Goal: Task Accomplishment & Management: Manage account settings

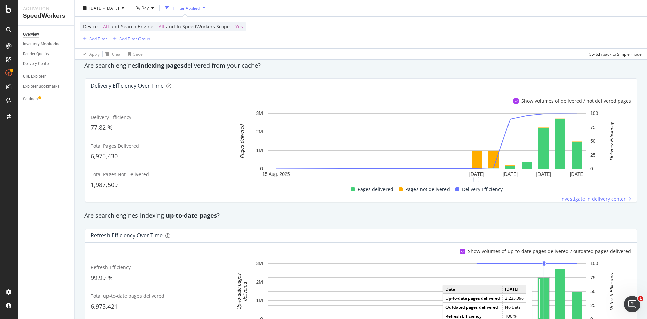
scroll to position [128, 0]
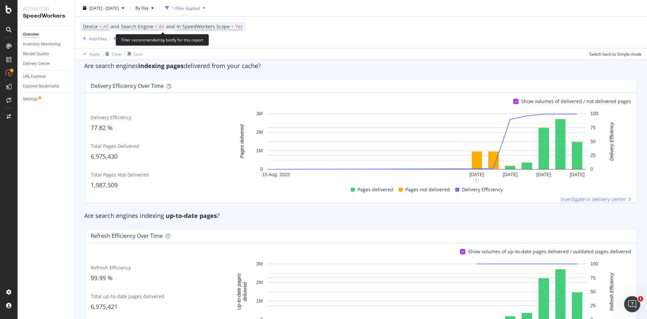
click at [153, 27] on span "Search Engine" at bounding box center [137, 26] width 32 height 6
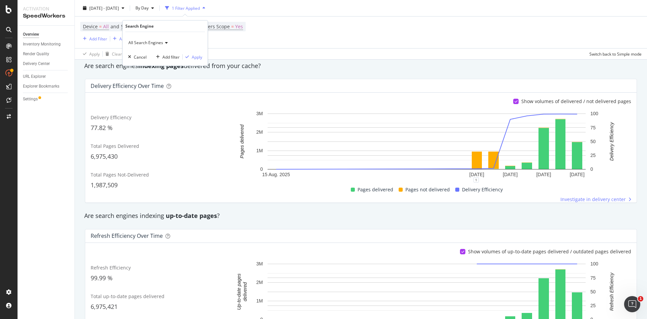
click at [163, 43] on icon at bounding box center [165, 43] width 5 height 4
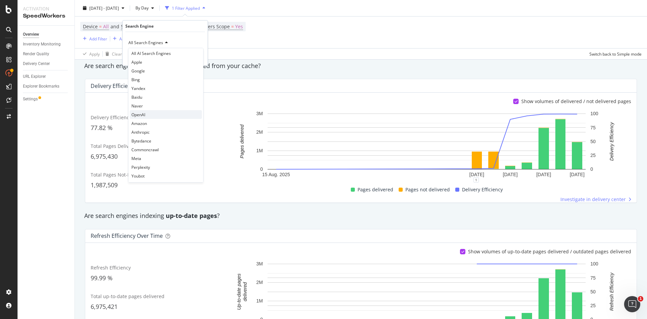
click at [157, 112] on div "OpenAI" at bounding box center [166, 114] width 72 height 9
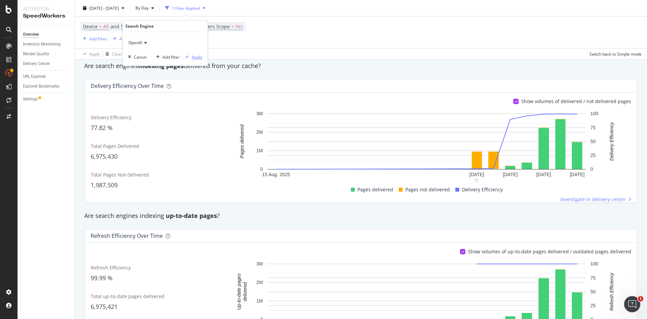
click at [192, 57] on div "Apply" at bounding box center [197, 57] width 10 height 6
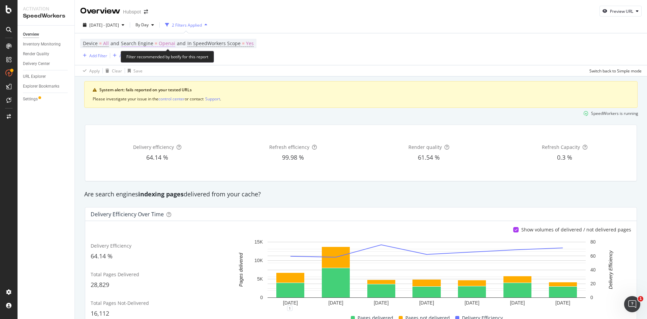
click at [157, 43] on span "=" at bounding box center [156, 43] width 3 height 6
click at [144, 58] on icon at bounding box center [144, 60] width 5 height 4
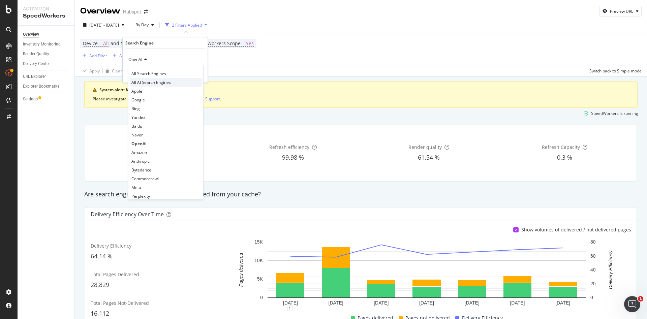
click at [156, 85] on span "All AI Search Engines" at bounding box center [150, 83] width 39 height 6
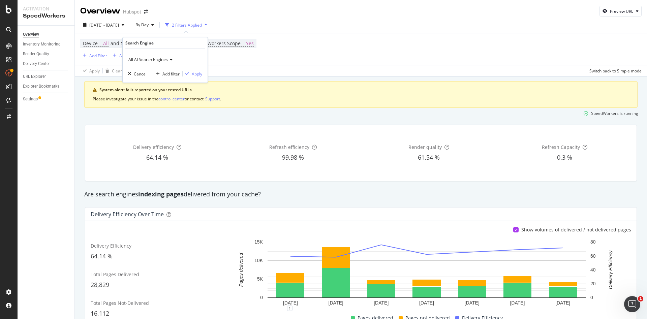
click at [193, 76] on div "Apply" at bounding box center [197, 74] width 10 height 6
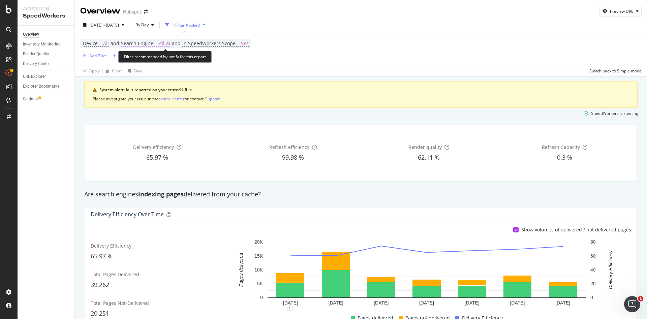
click at [140, 46] on span "Search Engine" at bounding box center [137, 43] width 32 height 6
click at [141, 72] on div "Cancel" at bounding box center [140, 74] width 13 height 6
click at [163, 45] on span "All-ai" at bounding box center [164, 43] width 11 height 9
click at [164, 62] on div "All AI Search Engines" at bounding box center [165, 59] width 74 height 11
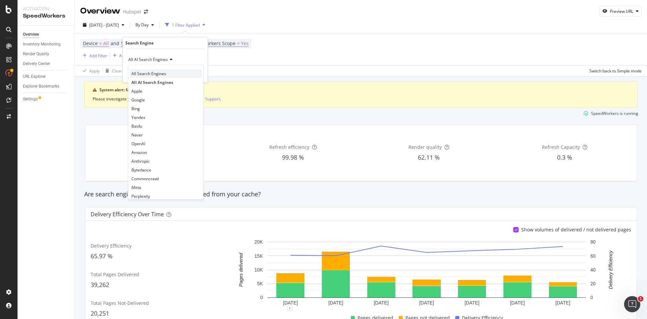
click at [158, 72] on span "All Search Engines" at bounding box center [148, 74] width 35 height 6
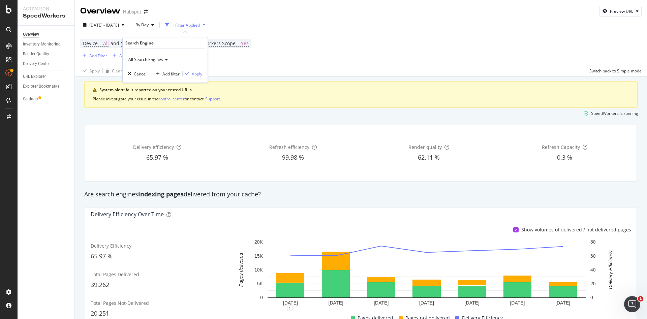
click at [196, 72] on div "Apply" at bounding box center [197, 74] width 10 height 6
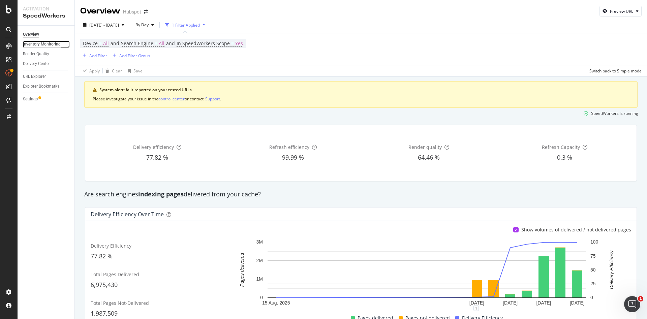
click at [42, 46] on div "Inventory Monitoring" at bounding box center [42, 44] width 38 height 7
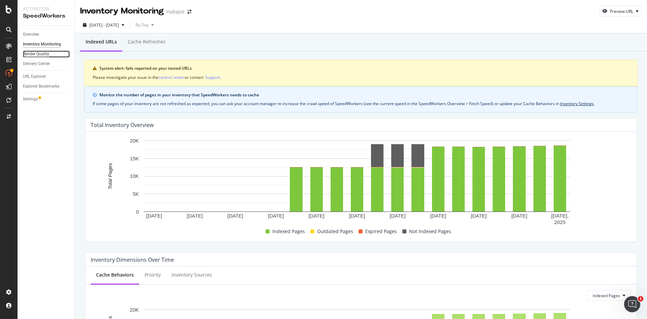
click at [43, 55] on div "Render Quality" at bounding box center [36, 54] width 26 height 7
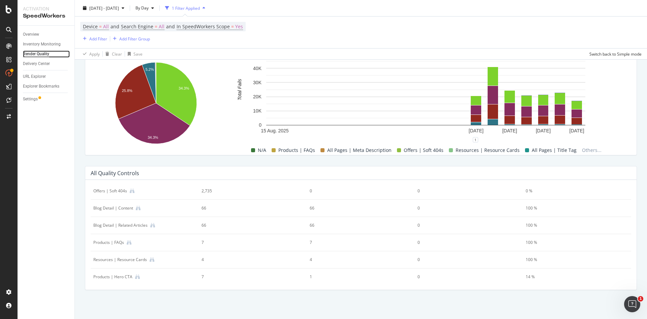
scroll to position [124, 0]
click at [35, 64] on div "Delivery Center" at bounding box center [36, 63] width 27 height 7
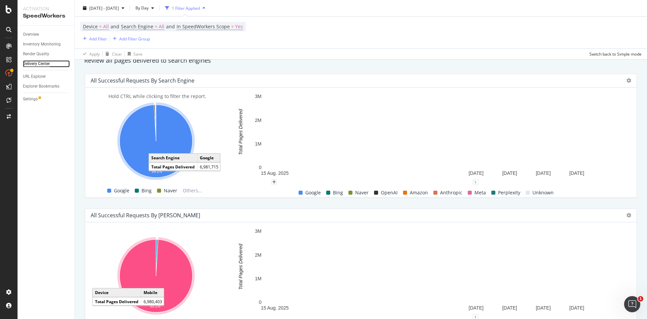
scroll to position [274, 0]
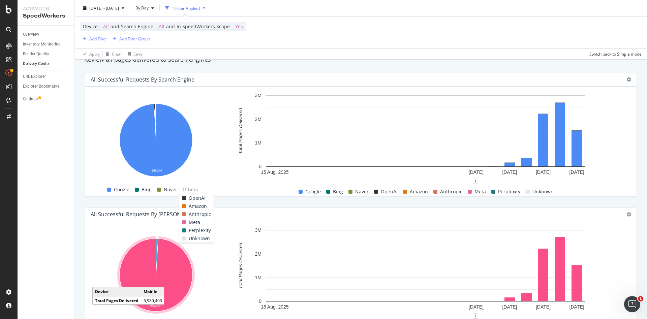
click at [191, 199] on span "OpenAI" at bounding box center [197, 198] width 17 height 8
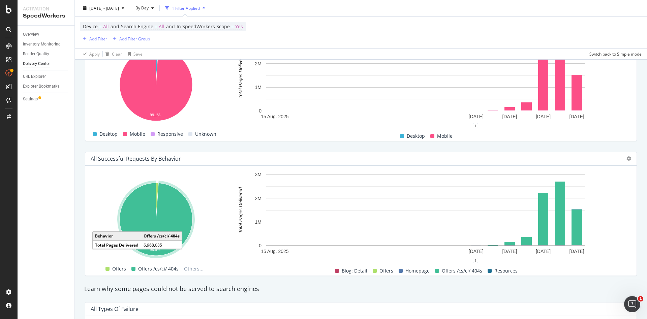
scroll to position [600, 0]
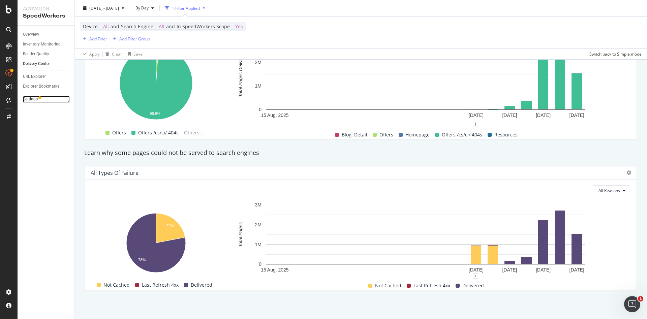
click at [34, 98] on div "Settings" at bounding box center [30, 99] width 15 height 7
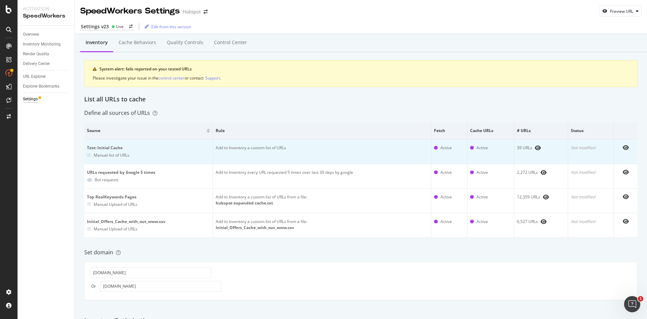
click at [182, 159] on td "Test: Initial Cache Manual list of URLs" at bounding box center [148, 152] width 129 height 25
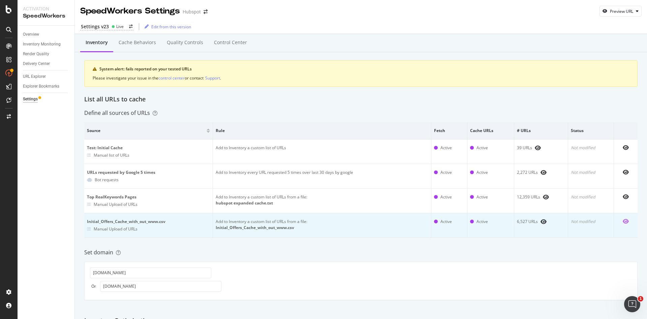
click at [623, 222] on icon "eye" at bounding box center [626, 221] width 6 height 5
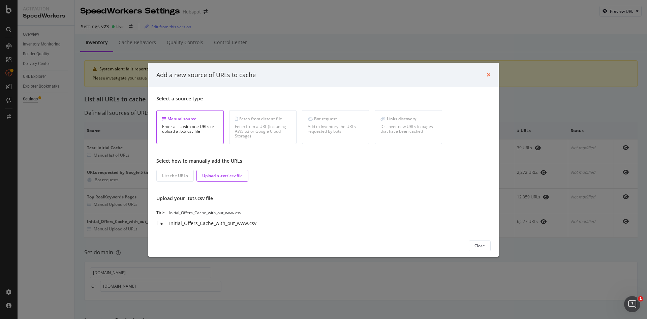
click at [489, 77] on icon "times" at bounding box center [489, 74] width 4 height 5
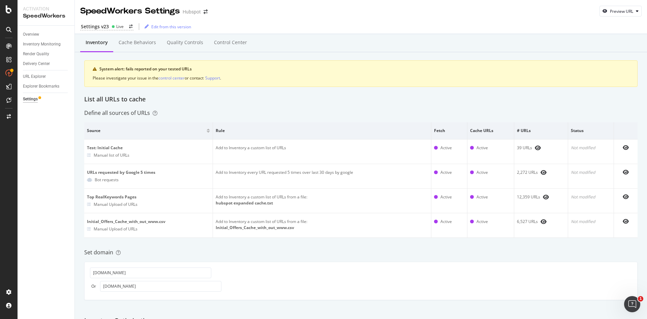
scroll to position [212, 0]
